Goal: Book appointment/travel/reservation

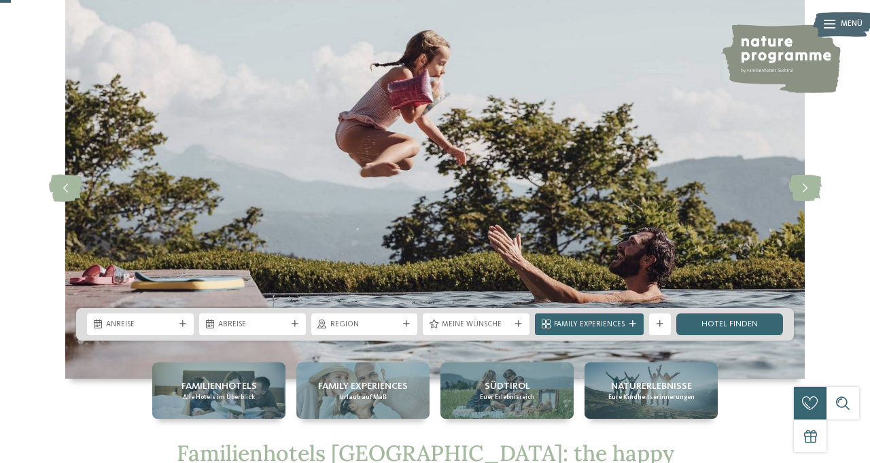
click at [173, 335] on div "Anreise" at bounding box center [140, 324] width 107 height 22
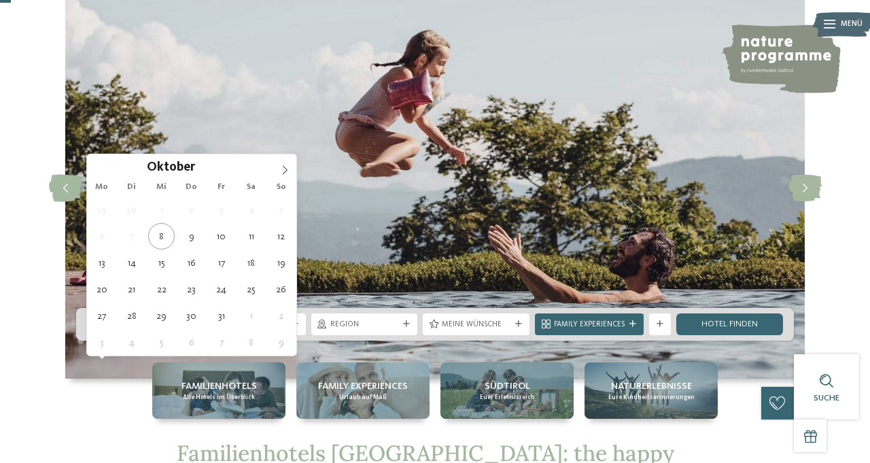
type div "13.10.2025"
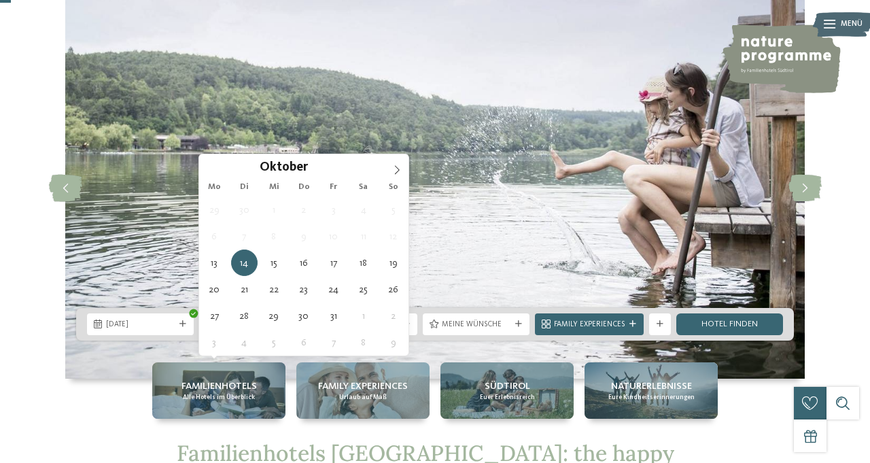
type div "17.10.2025"
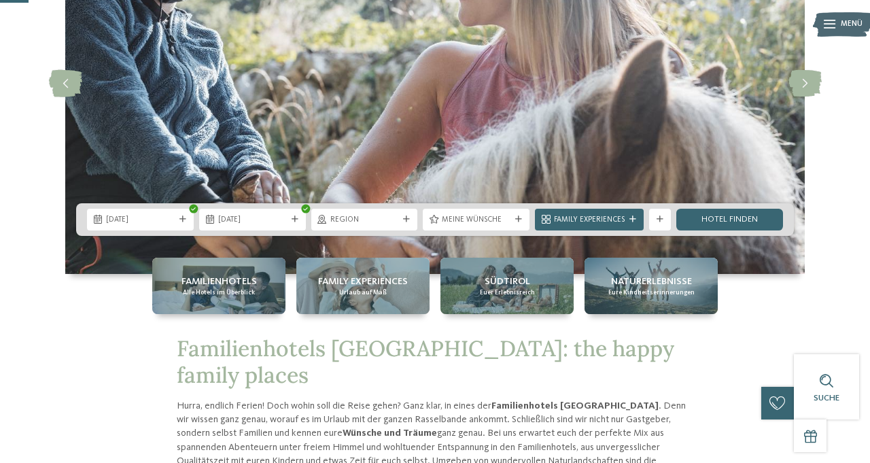
scroll to position [163, 0]
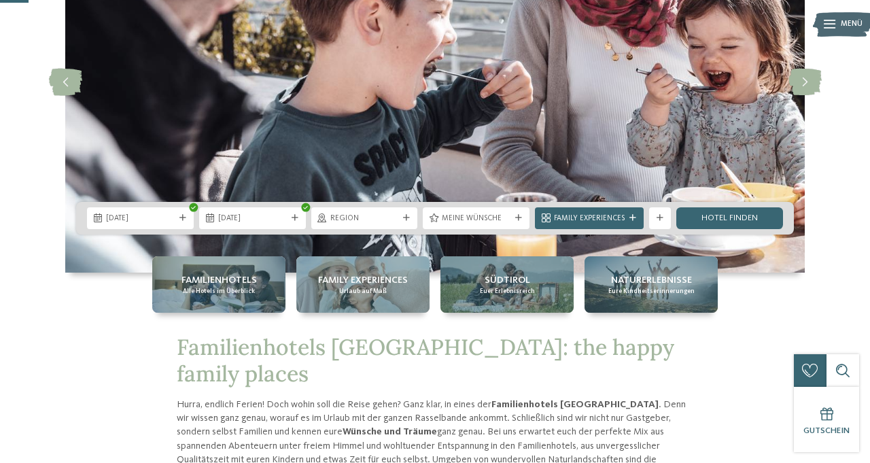
click at [631, 229] on div "Family Experiences" at bounding box center [589, 218] width 109 height 22
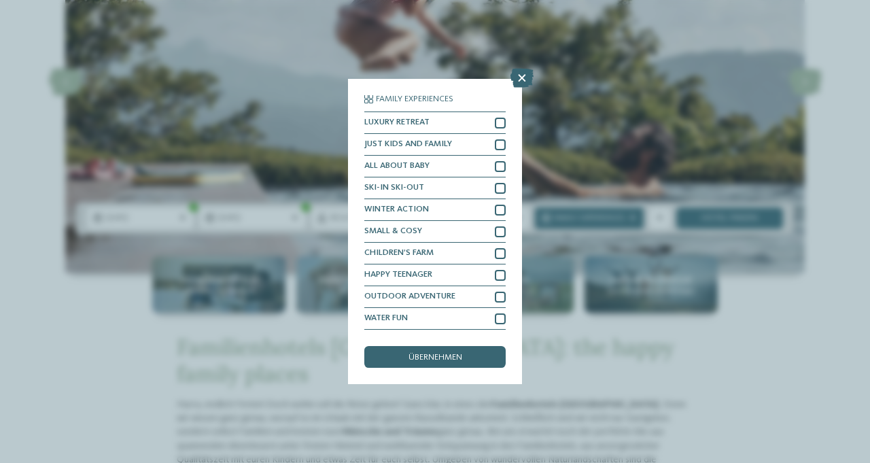
click at [496, 329] on div "WATER FUN" at bounding box center [434, 319] width 141 height 22
click at [496, 302] on div at bounding box center [500, 296] width 11 height 11
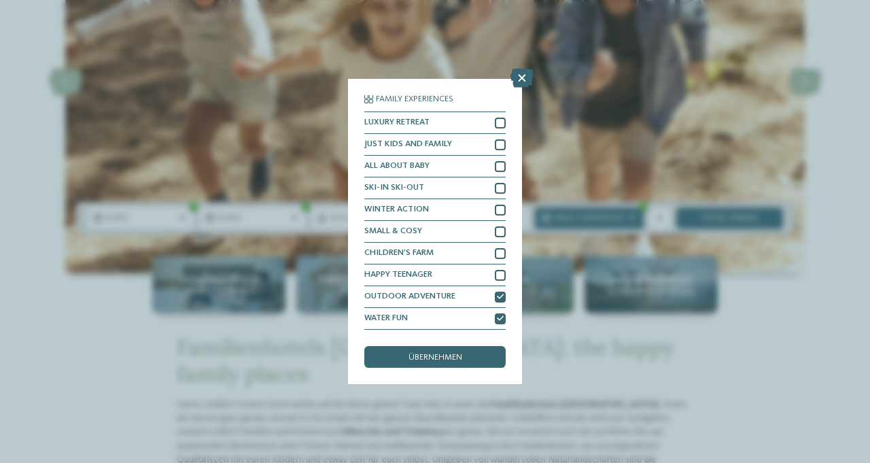
click at [498, 156] on div "JUST KIDS AND FAMILY" at bounding box center [434, 145] width 141 height 22
click at [450, 359] on span "übernehmen" at bounding box center [435, 357] width 54 height 9
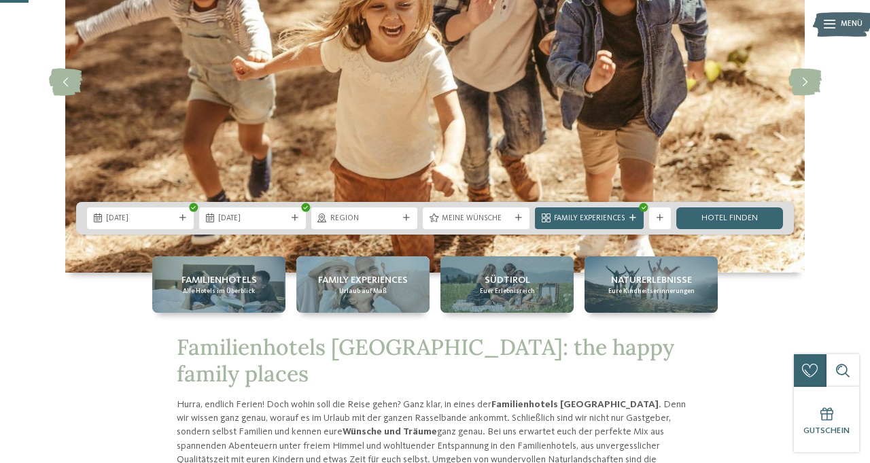
click at [519, 221] on icon at bounding box center [518, 218] width 7 height 7
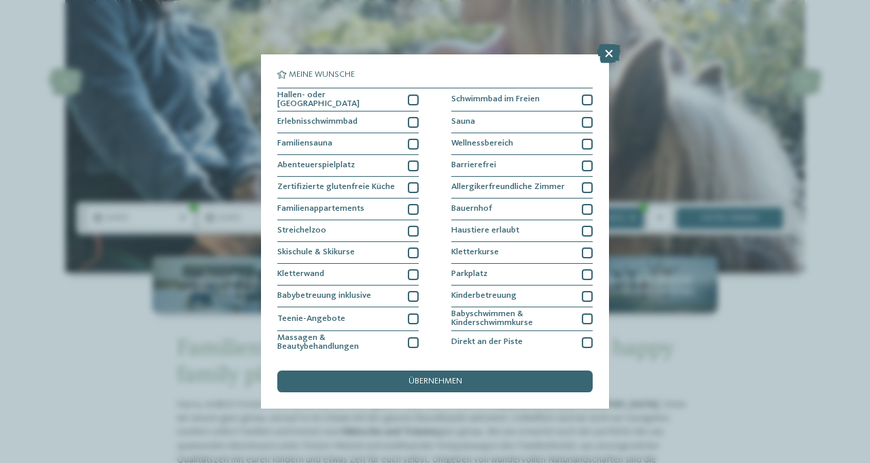
click at [606, 61] on icon at bounding box center [608, 53] width 23 height 19
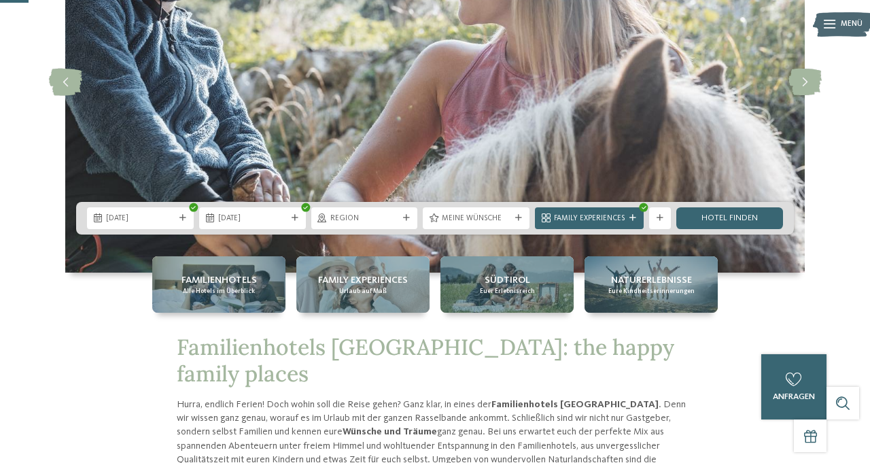
click at [519, 221] on icon at bounding box center [518, 218] width 7 height 7
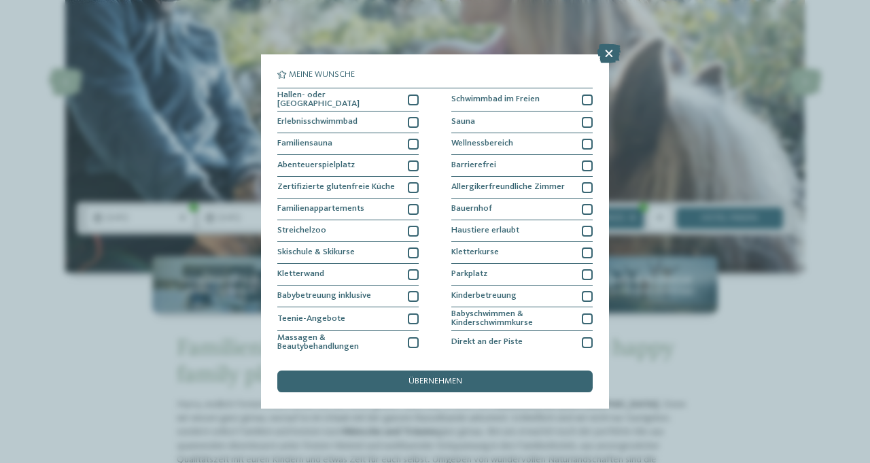
click at [418, 103] on div at bounding box center [413, 99] width 11 height 11
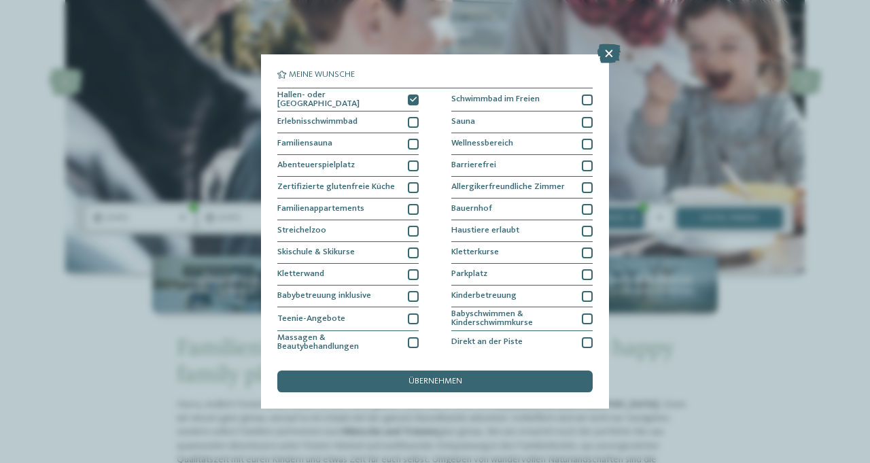
click at [415, 126] on div "Erlebnisschwimmbad" at bounding box center [347, 122] width 141 height 22
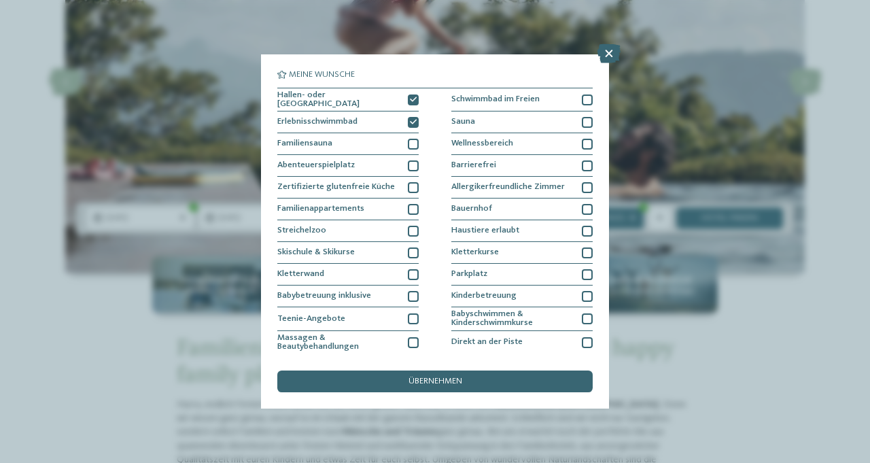
click at [580, 133] on div "Wellnessbereich" at bounding box center [521, 144] width 141 height 22
click at [578, 117] on div "Sauna" at bounding box center [521, 122] width 141 height 22
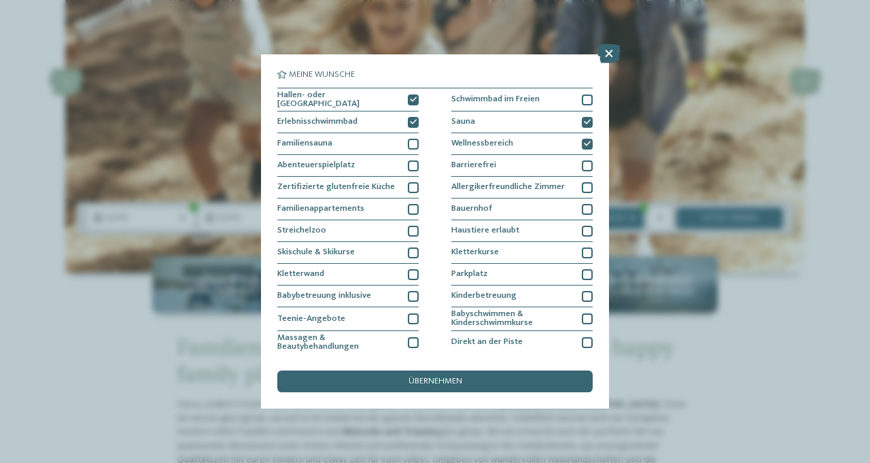
click at [501, 389] on div "übernehmen" at bounding box center [434, 381] width 315 height 22
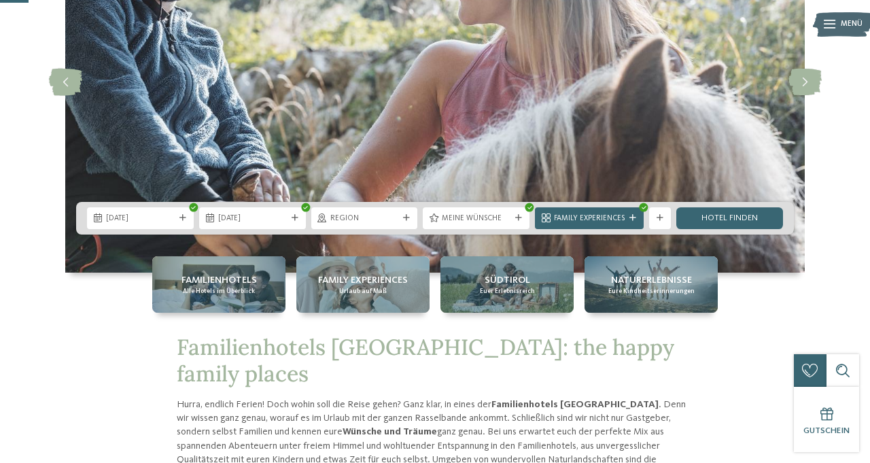
click at [719, 229] on link "Hotel finden" at bounding box center [729, 218] width 107 height 22
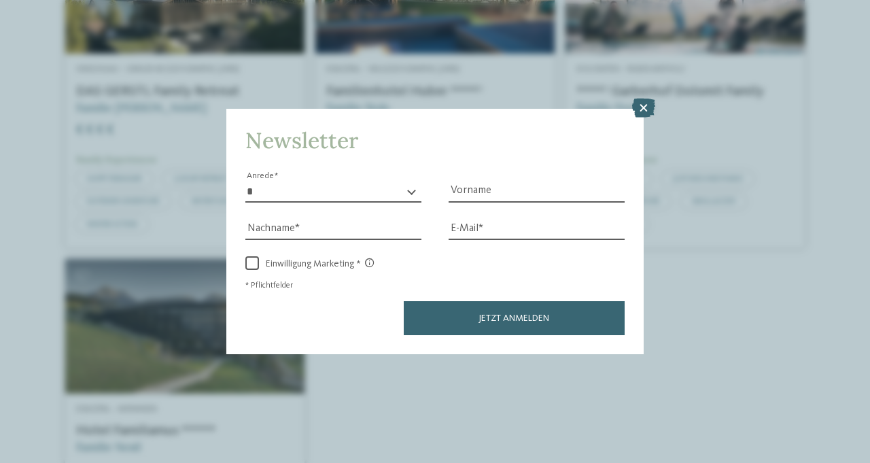
scroll to position [823, 0]
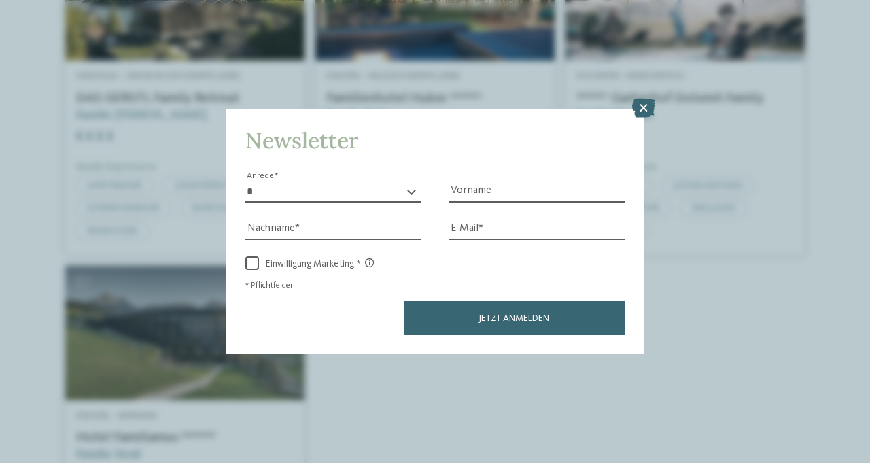
click at [635, 119] on div at bounding box center [643, 109] width 23 height 20
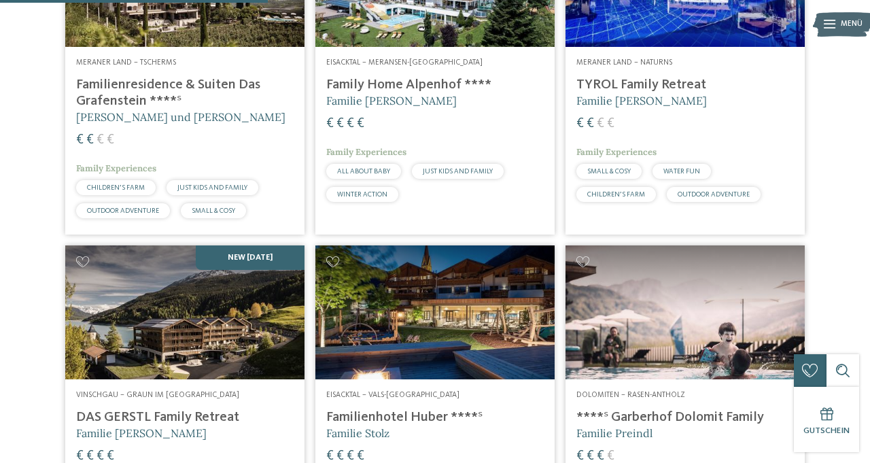
scroll to position [501, 0]
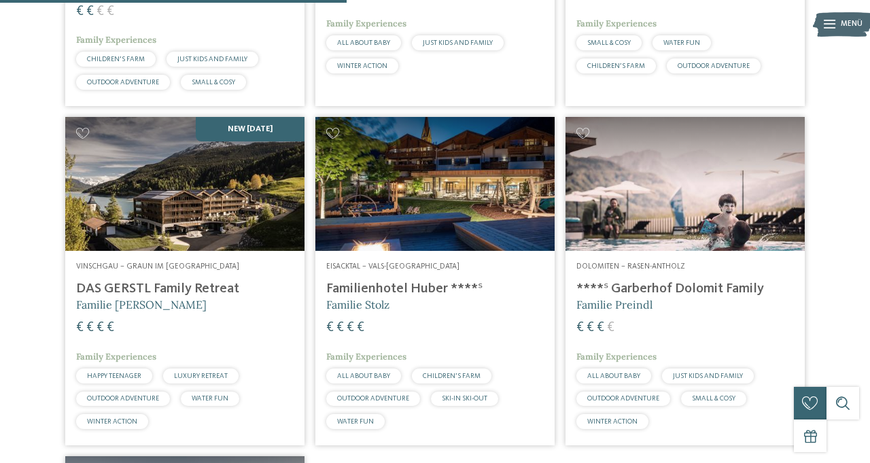
click at [703, 297] on h4 "****ˢ Garberhof Dolomit Family" at bounding box center [684, 289] width 217 height 16
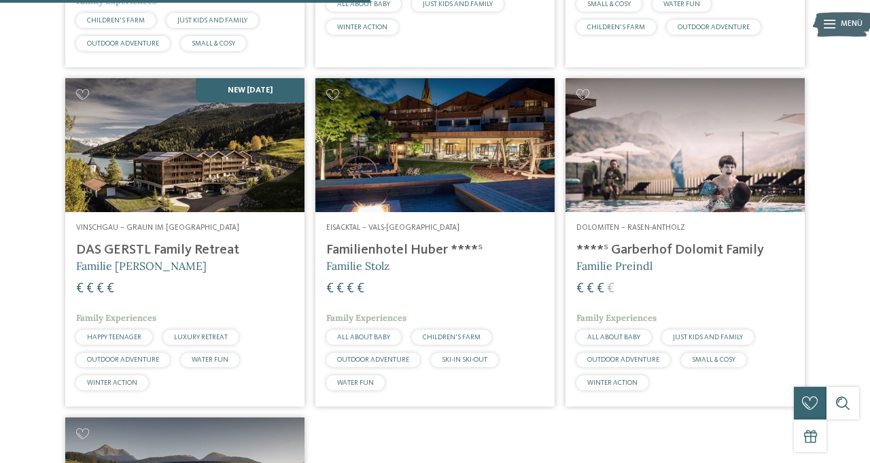
scroll to position [677, 0]
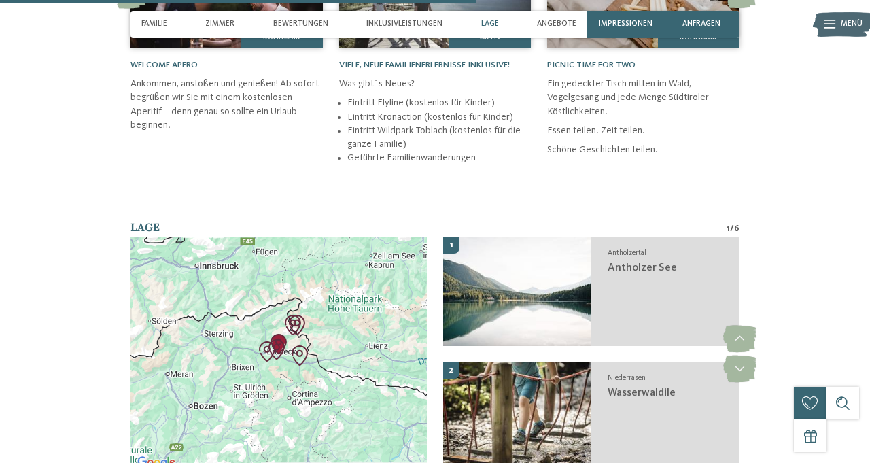
scroll to position [2494, 0]
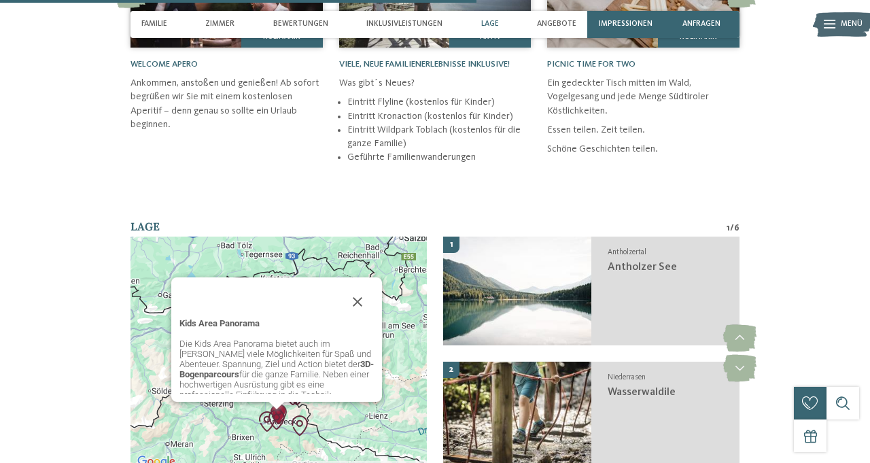
click at [365, 293] on button "Schließen" at bounding box center [357, 301] width 33 height 33
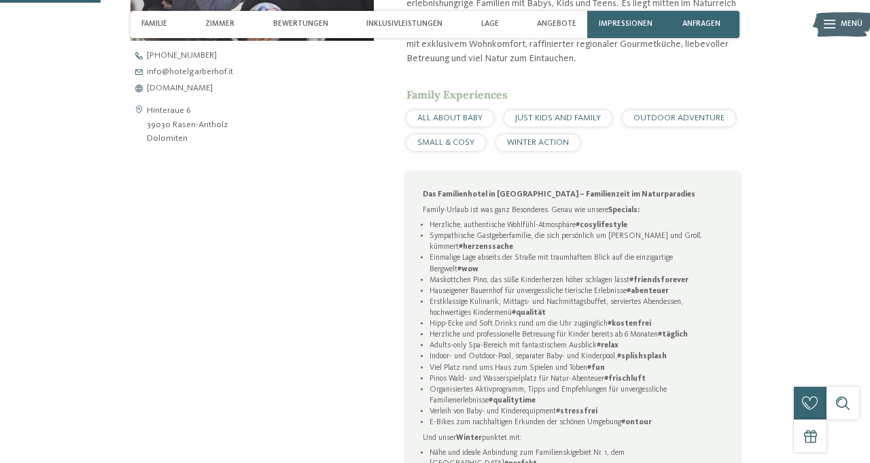
scroll to position [529, 0]
click at [217, 34] on div "Zimmer" at bounding box center [220, 24] width 40 height 27
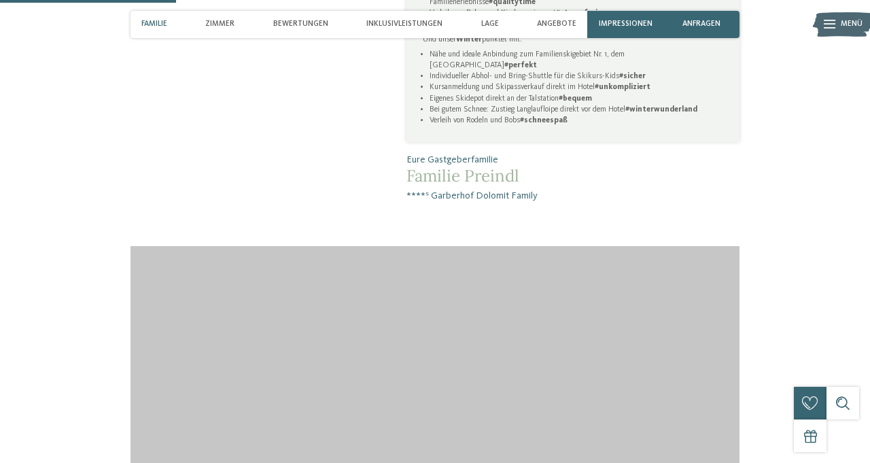
scroll to position [924, 0]
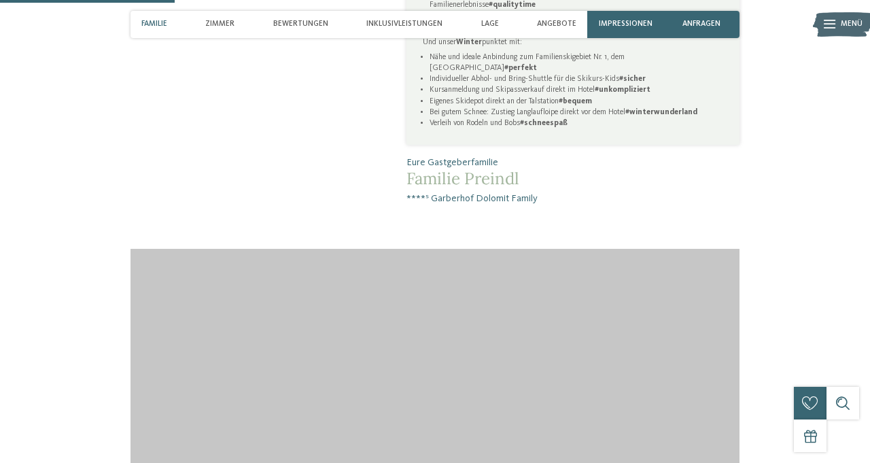
click at [413, 29] on div "Inklusivleistungen" at bounding box center [404, 24] width 87 height 27
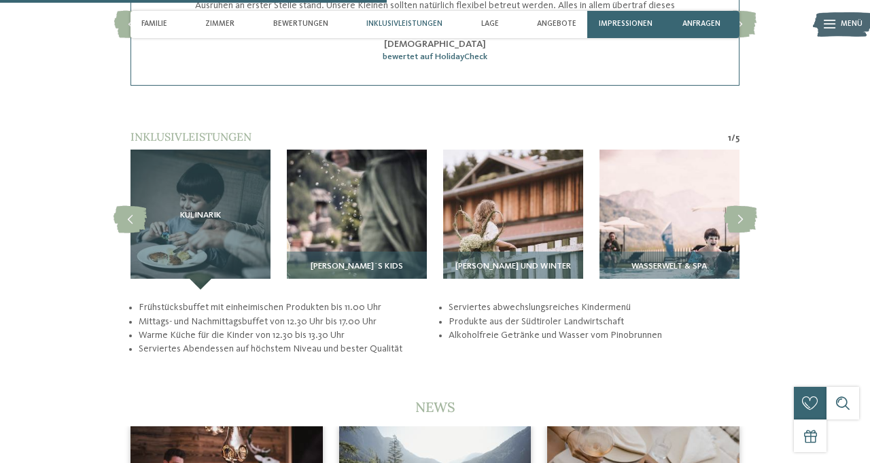
scroll to position [2052, 0]
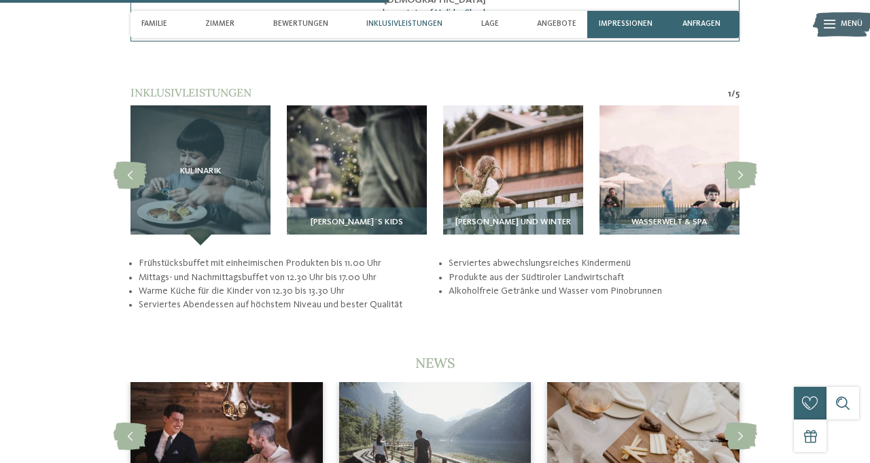
click at [673, 217] on span "Wasserwelt & Spa" at bounding box center [668, 222] width 75 height 10
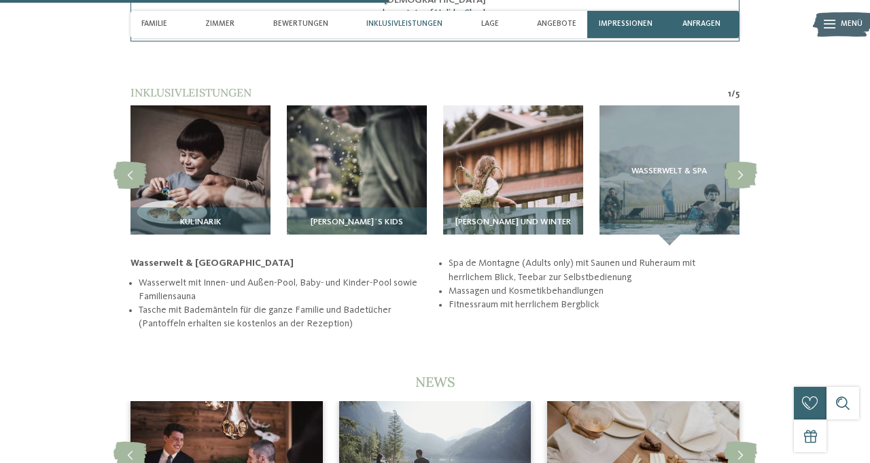
click at [539, 217] on span "[PERSON_NAME] und Winter" at bounding box center [512, 222] width 115 height 10
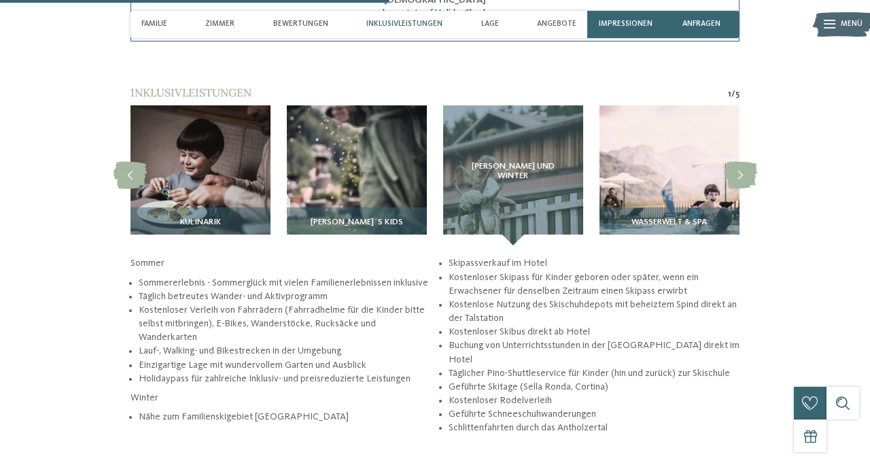
click at [380, 217] on span "[PERSON_NAME]´s Kids" at bounding box center [356, 222] width 92 height 10
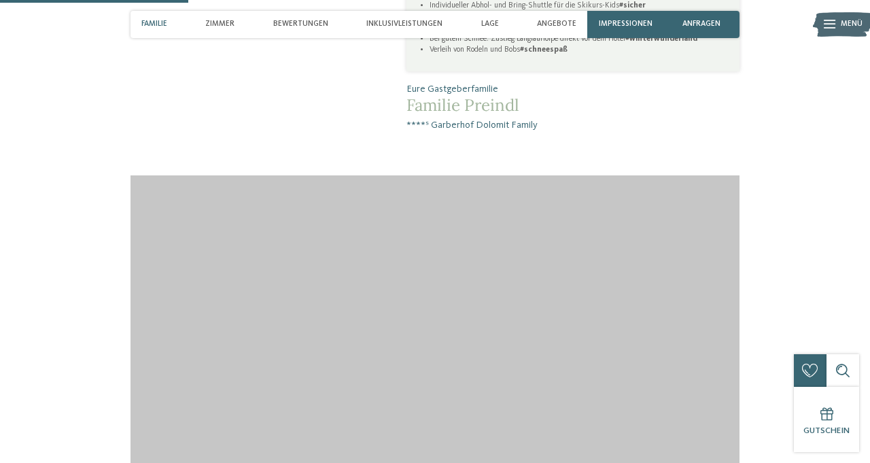
scroll to position [996, 0]
